Goal: Task Accomplishment & Management: Use online tool/utility

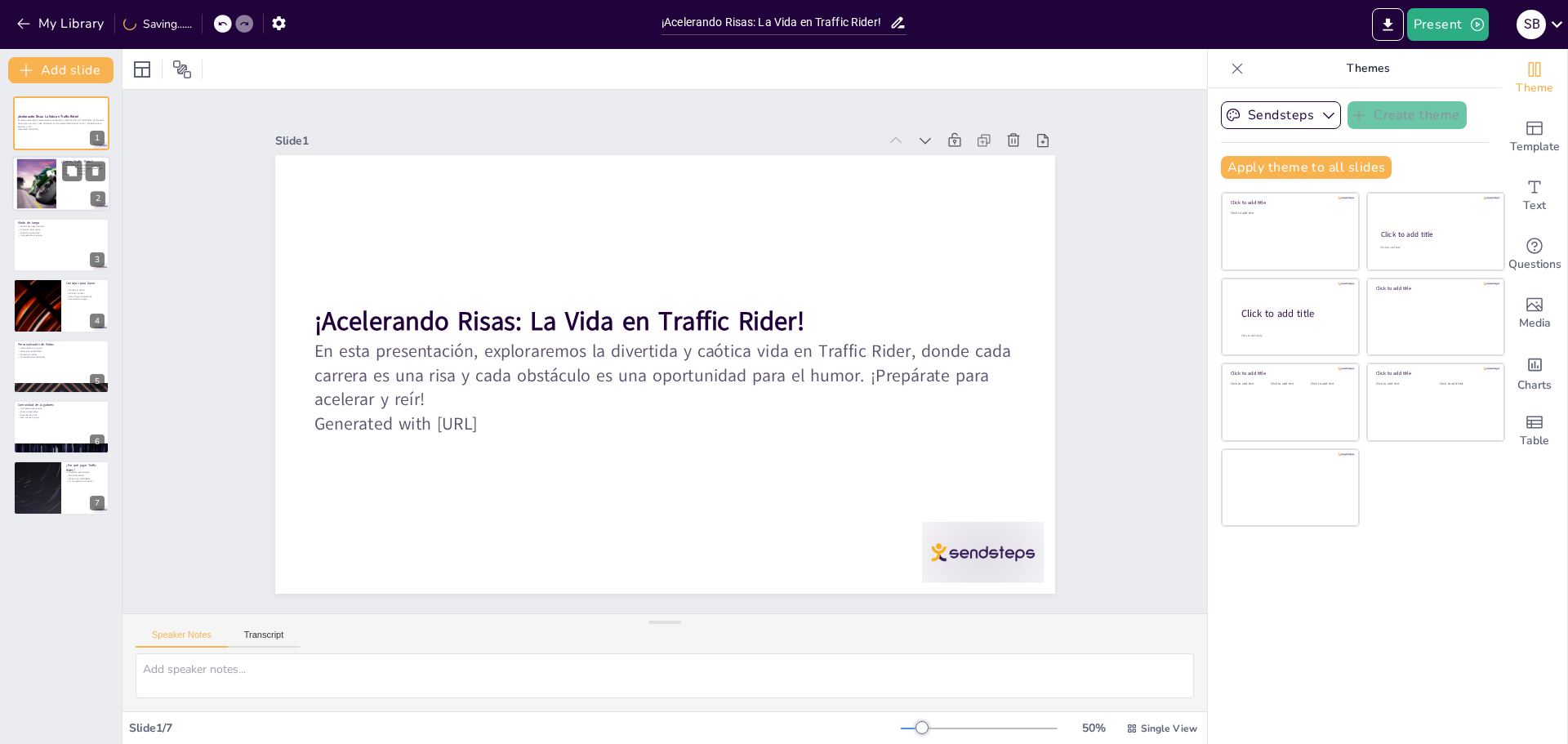
click at [37, 174] on div at bounding box center [36, 184] width 50 height 50
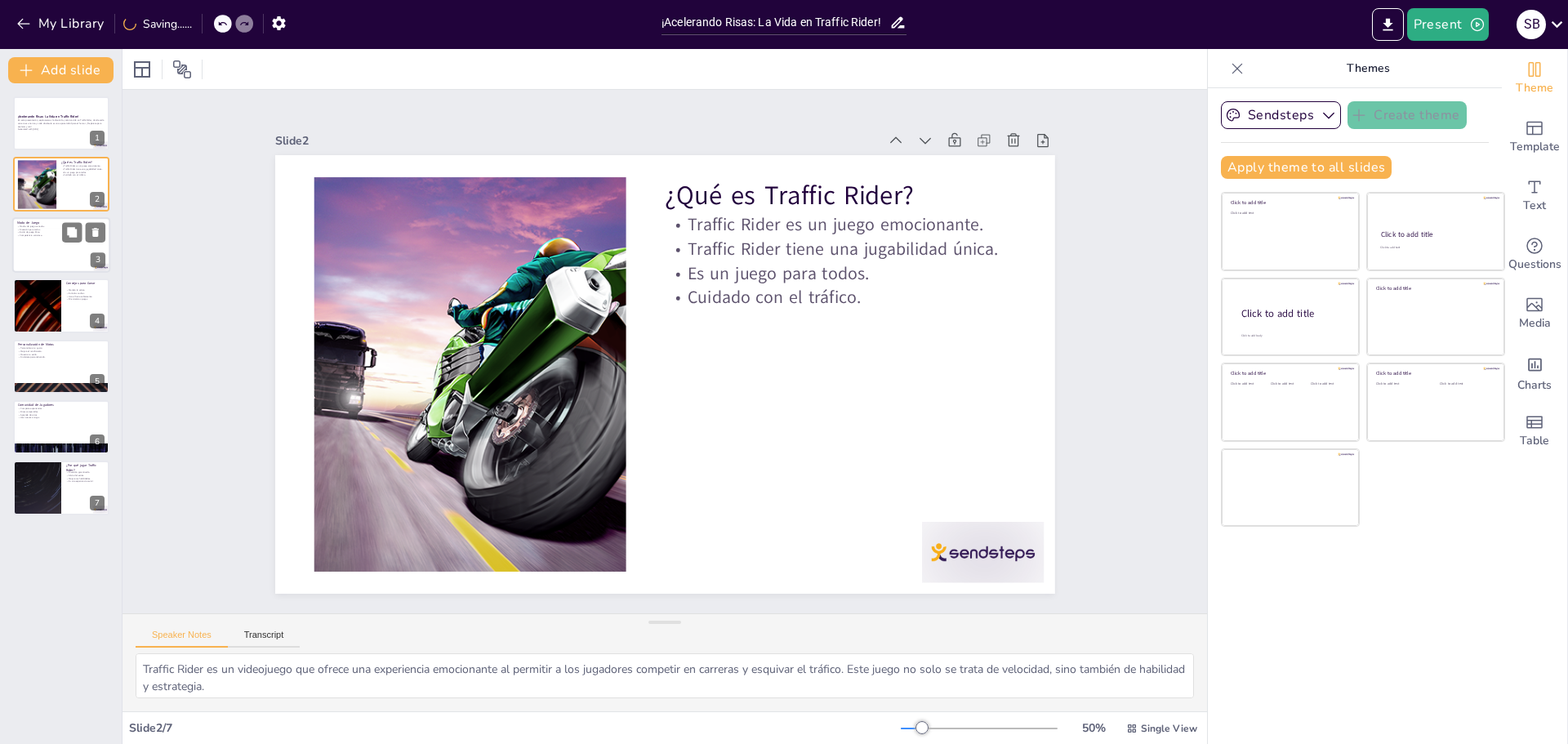
click at [46, 263] on div at bounding box center [61, 245] width 98 height 56
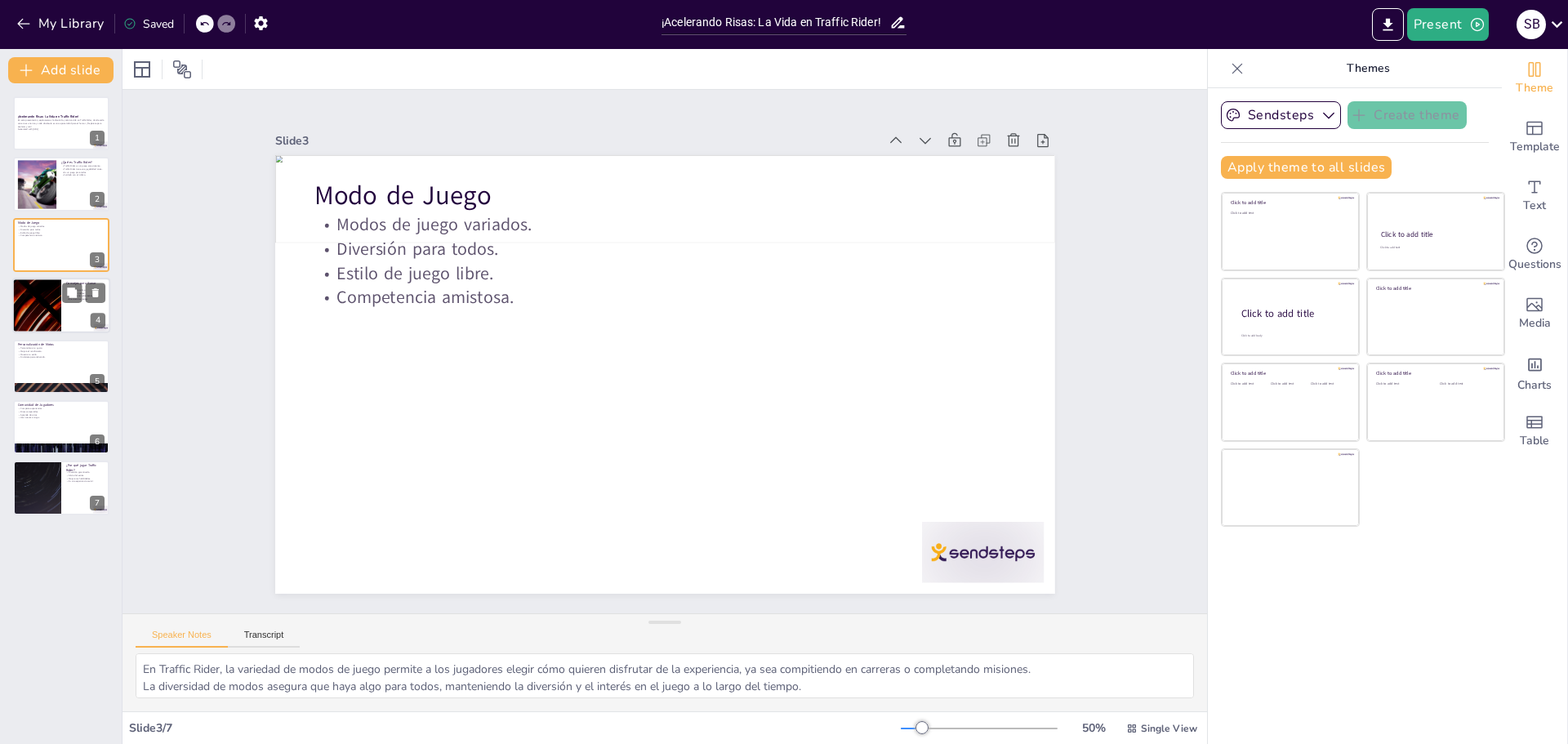
click at [61, 293] on div at bounding box center [61, 305] width 98 height 56
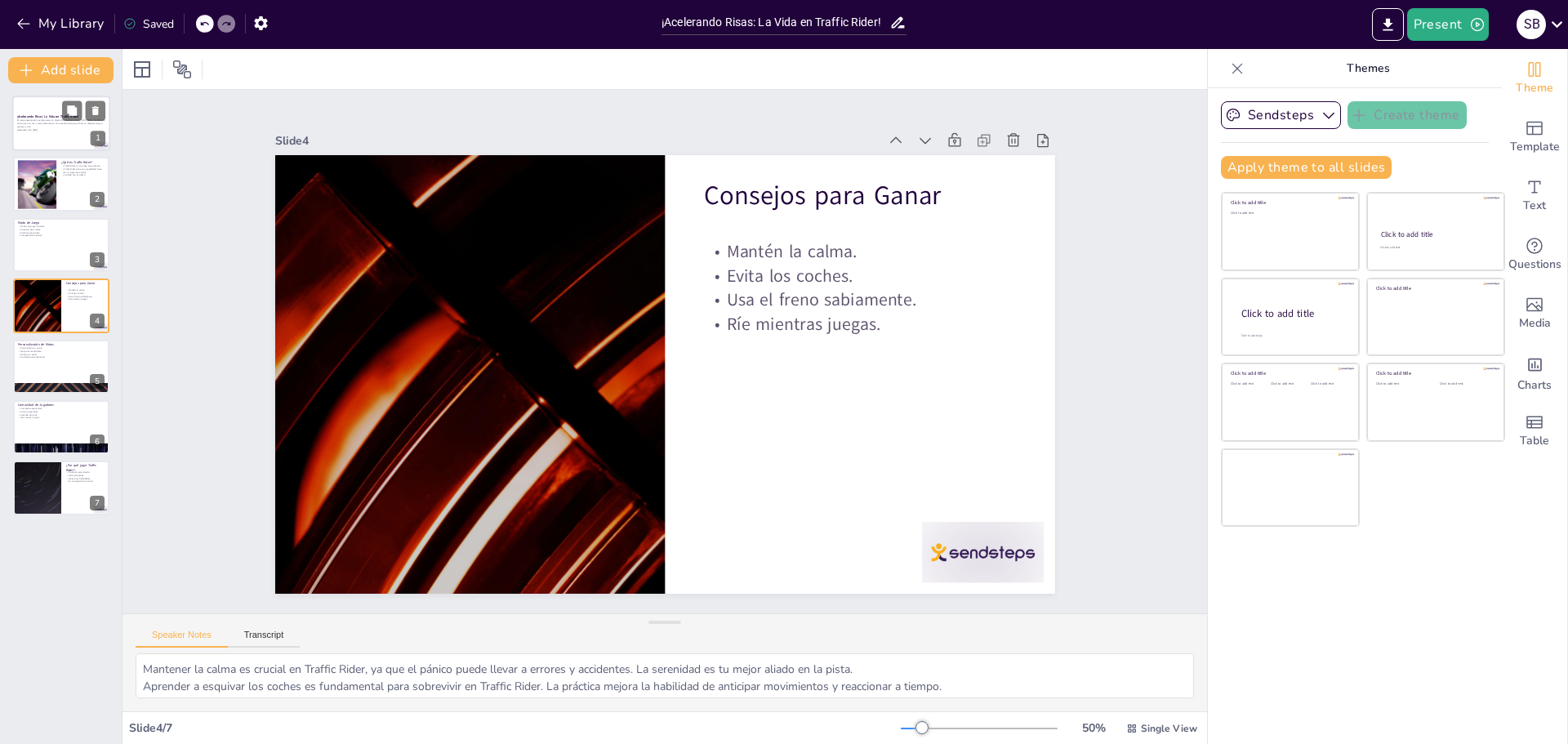
click at [54, 143] on div at bounding box center [61, 123] width 98 height 56
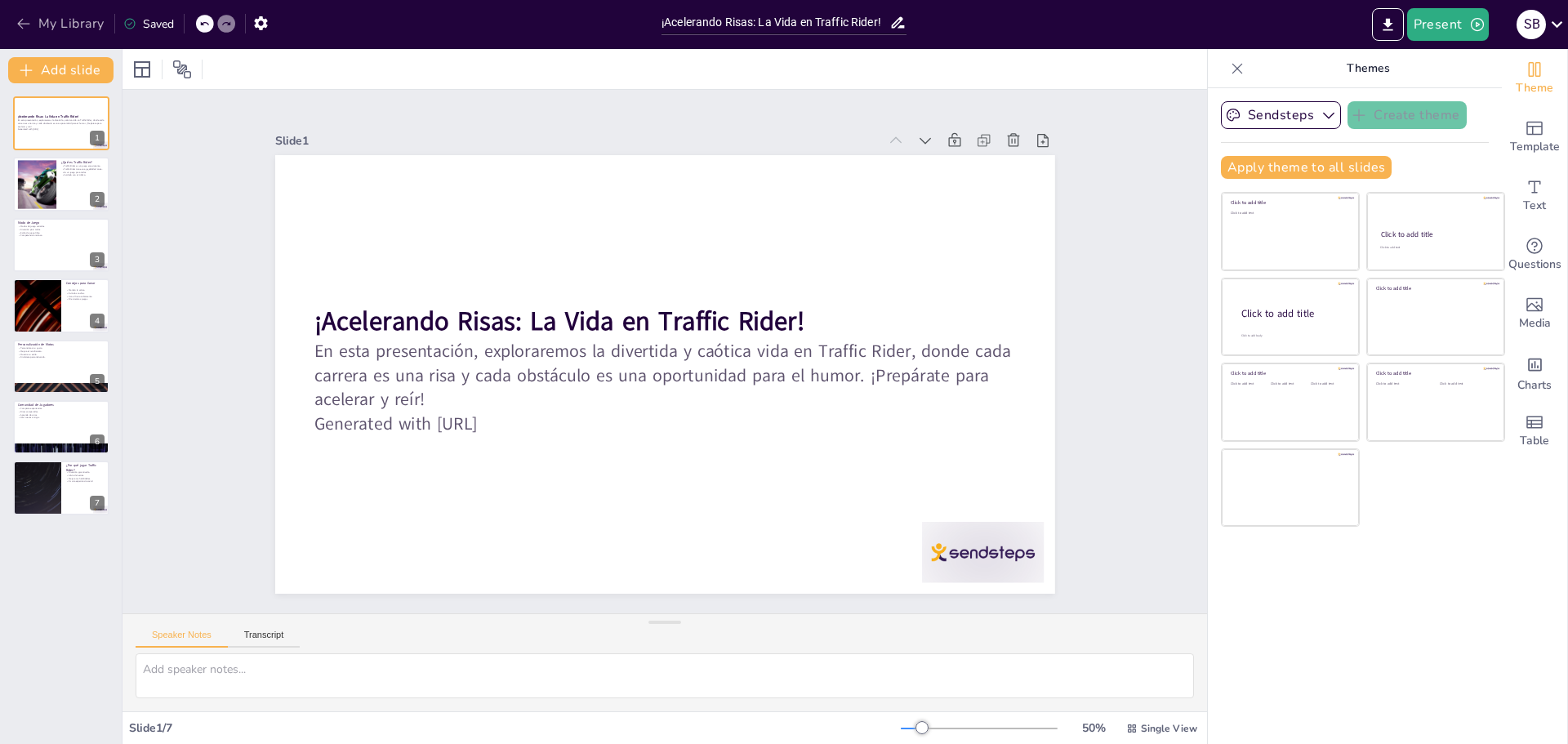
click at [60, 28] on button "My Library" at bounding box center [61, 24] width 99 height 26
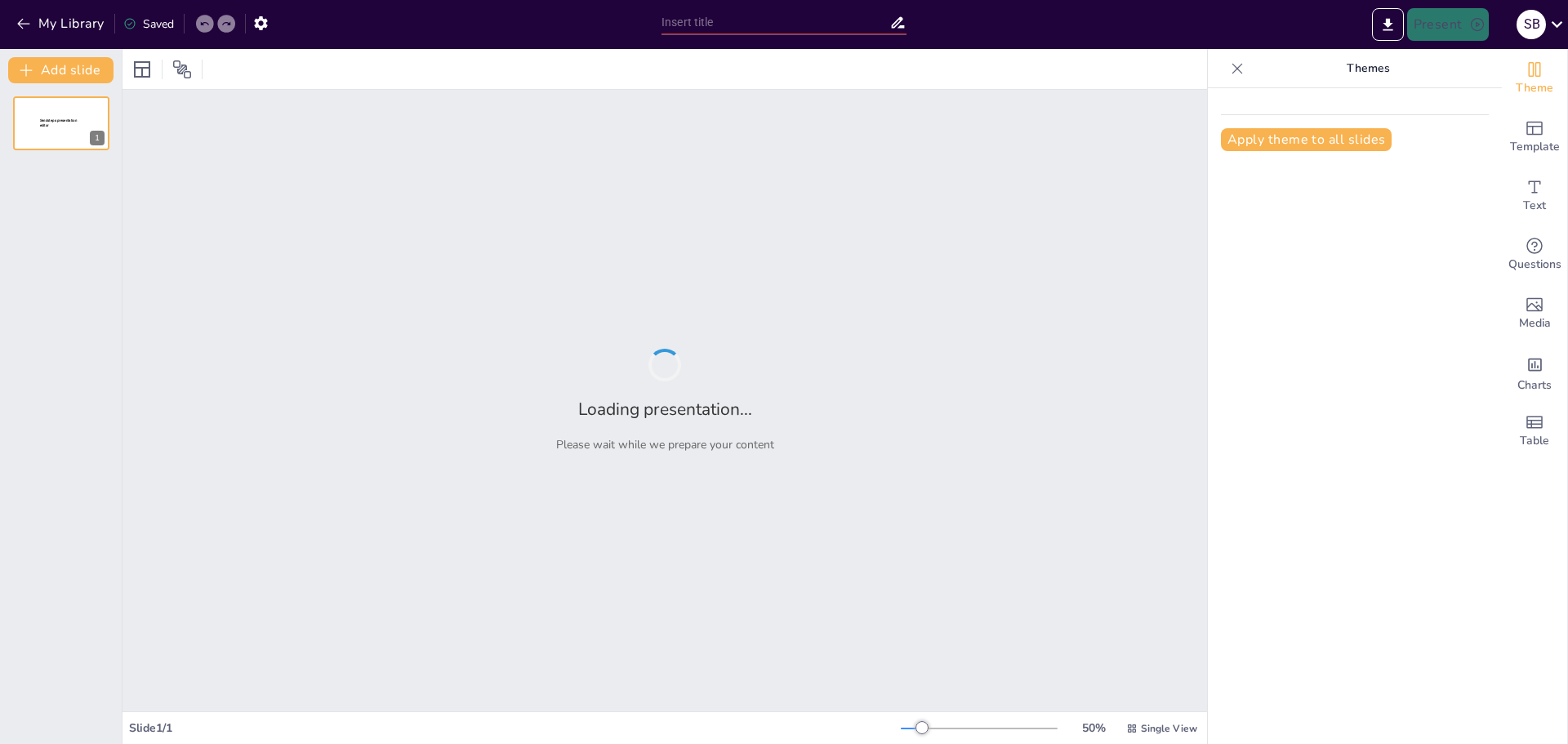
type input "Toca World: ¡Donde la Diversión No Tiene Límites y los Gatos Hacen Yoga!"
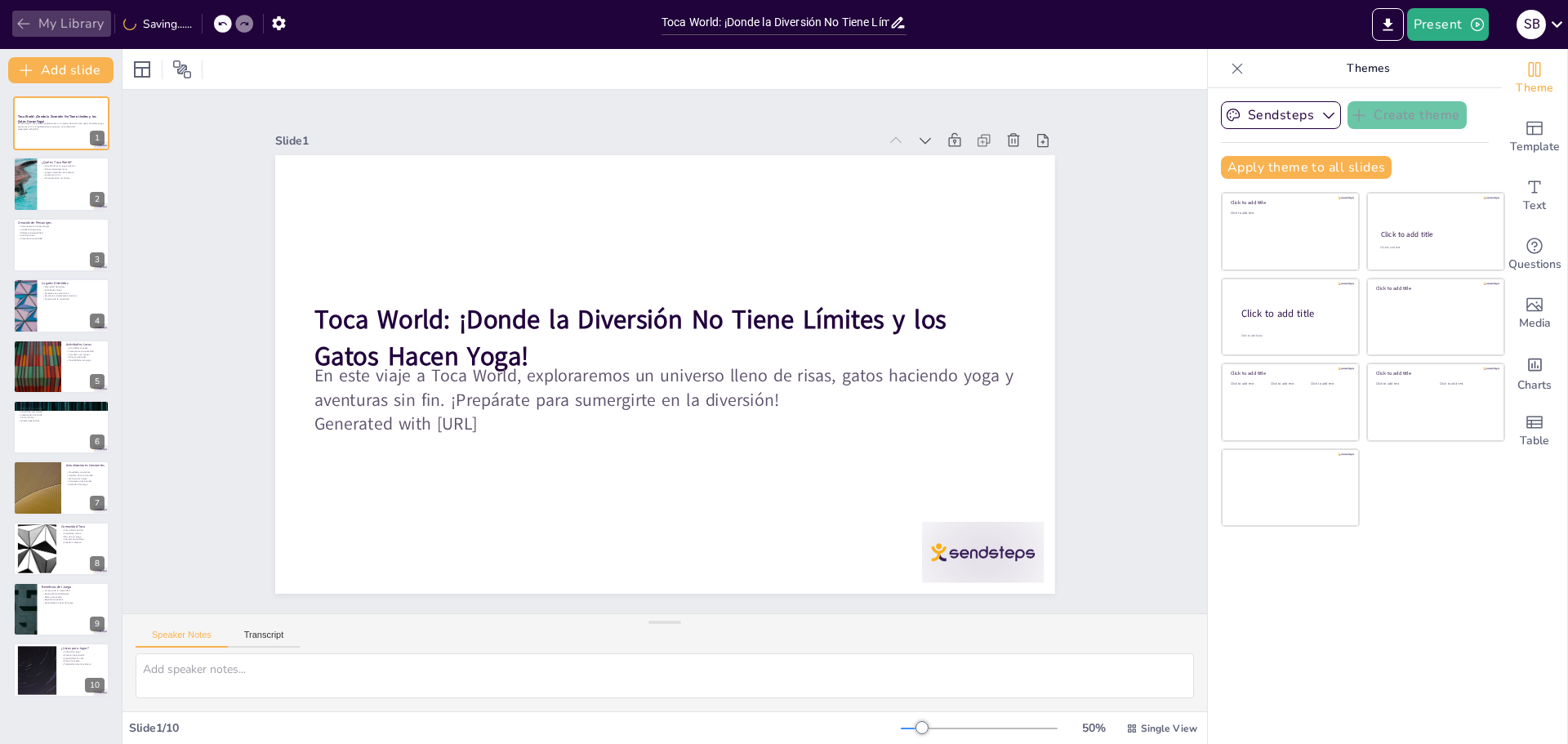
click at [67, 25] on button "My Library" at bounding box center [61, 24] width 99 height 26
